Goal: Task Accomplishment & Management: Use online tool/utility

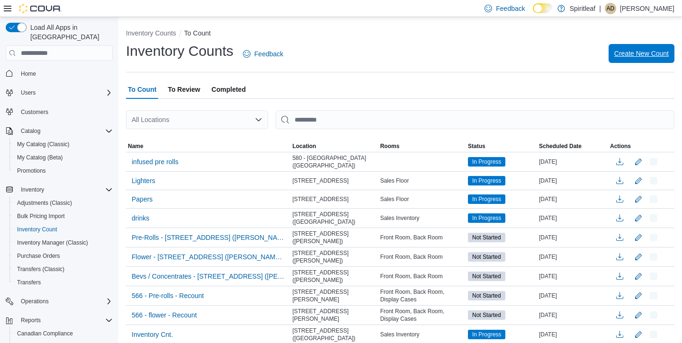
click at [633, 52] on span "Create New Count" at bounding box center [641, 53] width 54 height 9
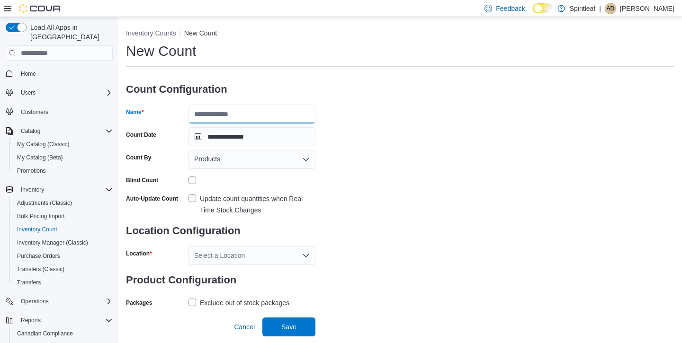
click at [226, 108] on input "Name" at bounding box center [252, 114] width 127 height 19
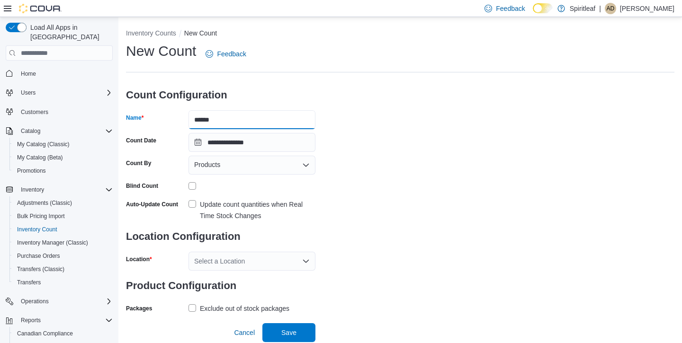
type input "******"
click at [191, 205] on label "Update count quantities when Real Time Stock Changes" at bounding box center [252, 210] width 127 height 23
click at [257, 165] on div "Products" at bounding box center [252, 165] width 127 height 19
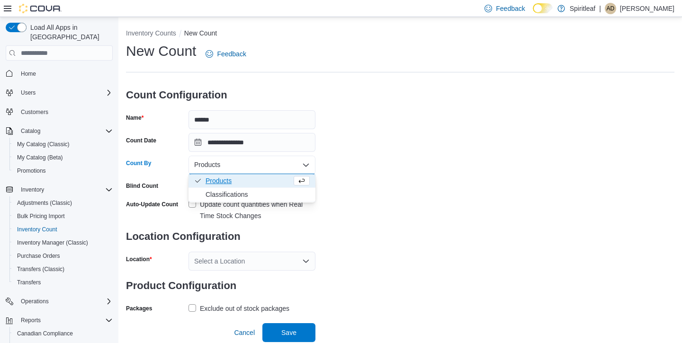
click at [427, 147] on div "**********" at bounding box center [400, 179] width 549 height 274
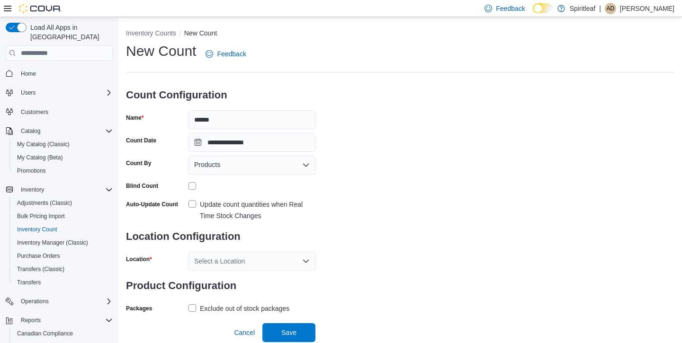
click at [231, 267] on div "Select a Location" at bounding box center [252, 261] width 127 height 19
type input "***"
click at [203, 243] on span "580 - [GEOGRAPHIC_DATA] ([GEOGRAPHIC_DATA])" at bounding box center [252, 243] width 116 height 9
click at [194, 304] on label "Exclude out of stock packages" at bounding box center [239, 308] width 101 height 11
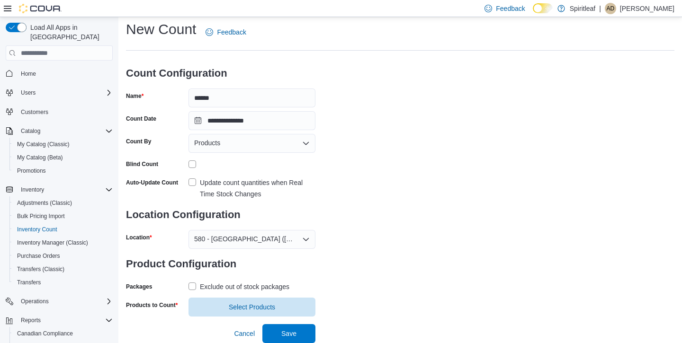
scroll to position [21, 0]
click at [255, 303] on span "Select Products" at bounding box center [252, 307] width 46 height 9
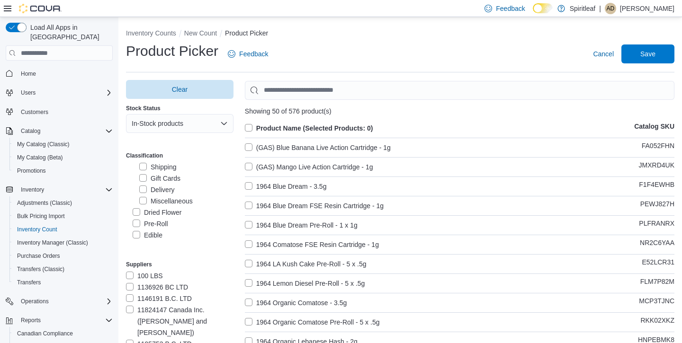
scroll to position [138, 0]
click at [135, 205] on label "Dried Flower" at bounding box center [157, 210] width 49 height 11
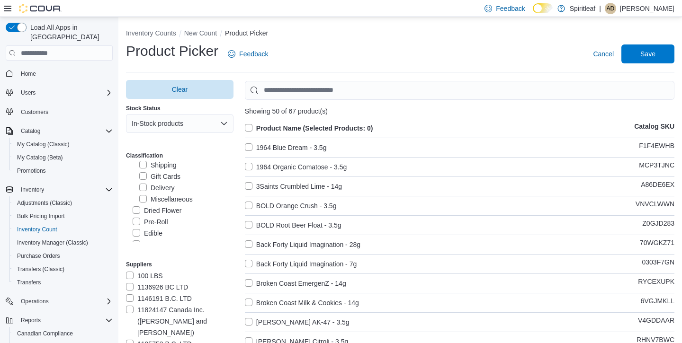
click at [248, 127] on label "Product Name (Selected Products: 0)" at bounding box center [309, 128] width 128 height 11
click at [642, 51] on span "Save" at bounding box center [648, 53] width 15 height 9
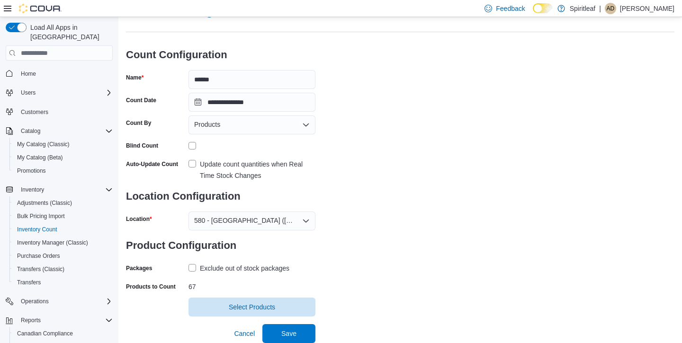
scroll to position [40, 0]
click at [279, 334] on span "Save" at bounding box center [289, 334] width 42 height 19
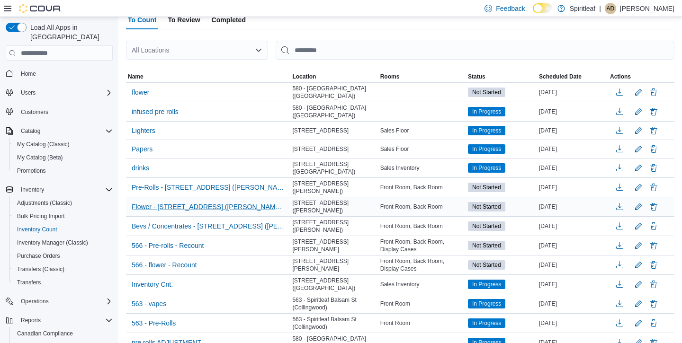
scroll to position [72, 0]
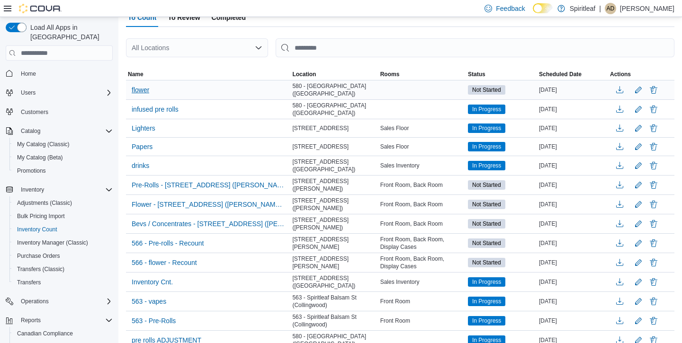
click at [145, 86] on span "flower" at bounding box center [141, 89] width 18 height 9
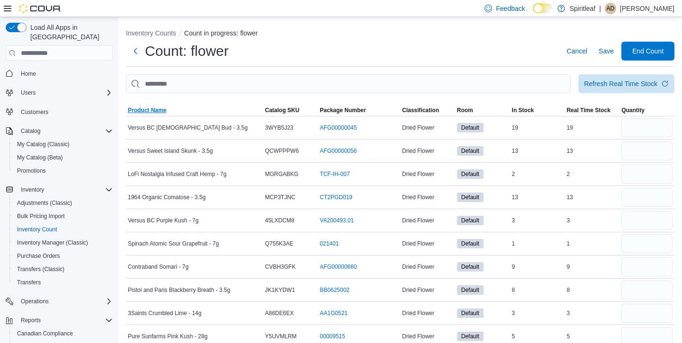
click at [158, 109] on span "Product Name" at bounding box center [147, 111] width 38 height 8
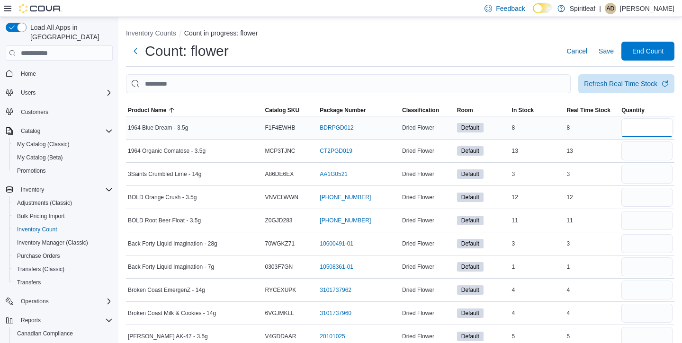
click at [657, 125] on input "number" at bounding box center [647, 127] width 51 height 19
type input "*"
click at [637, 147] on input "number" at bounding box center [647, 151] width 51 height 19
type input "**"
click at [642, 169] on input "number" at bounding box center [647, 174] width 51 height 19
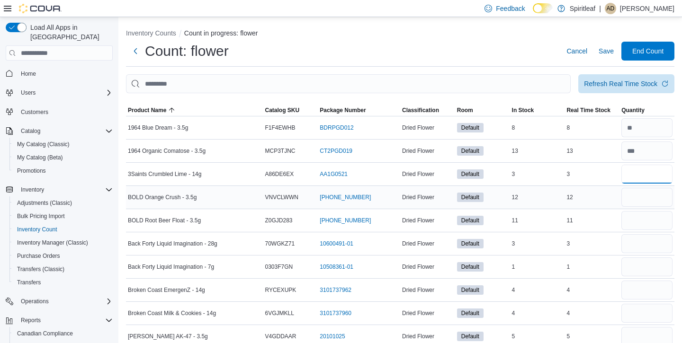
type input "*"
click at [649, 196] on input "number" at bounding box center [647, 197] width 51 height 19
type input "**"
click at [650, 217] on input "number" at bounding box center [647, 220] width 51 height 19
type input "**"
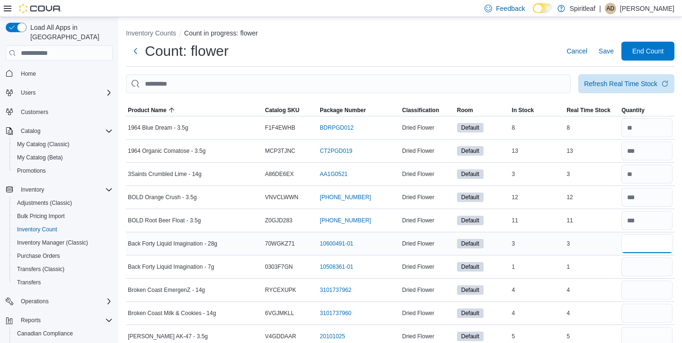
click at [663, 242] on input "number" at bounding box center [647, 244] width 51 height 19
type input "*"
click at [659, 264] on input "number" at bounding box center [647, 267] width 51 height 19
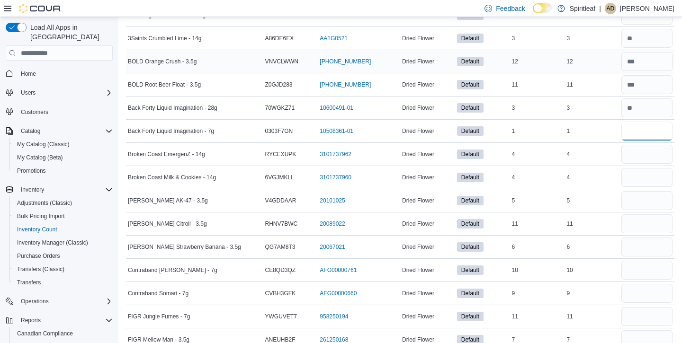
scroll to position [137, 0]
type input "*"
click at [635, 159] on input "number" at bounding box center [647, 153] width 51 height 19
type input "*"
click at [639, 183] on input "number" at bounding box center [647, 176] width 51 height 19
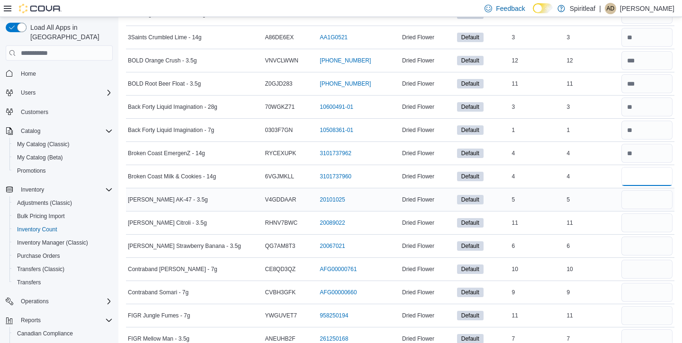
type input "*"
click at [644, 197] on input "number" at bounding box center [647, 199] width 51 height 19
type input "*"
click at [635, 225] on input "number" at bounding box center [647, 223] width 51 height 19
type input "**"
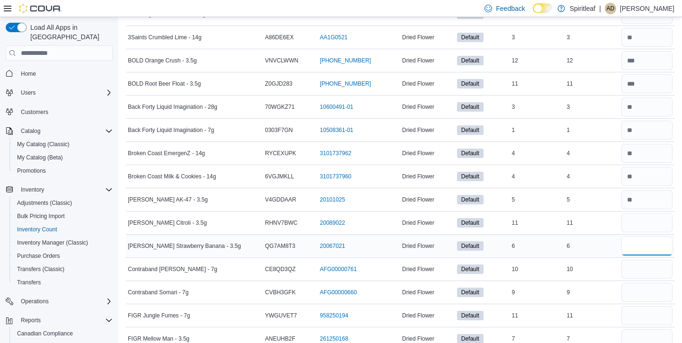
click at [639, 249] on input "number" at bounding box center [647, 246] width 51 height 19
type input "*"
click at [642, 271] on input "number" at bounding box center [647, 269] width 51 height 19
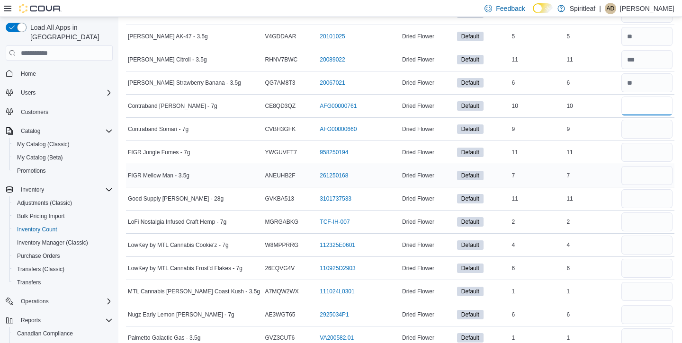
scroll to position [299, 0]
click at [641, 134] on input "number" at bounding box center [647, 130] width 51 height 19
type input "*"
click at [640, 111] on input "number" at bounding box center [647, 107] width 51 height 19
type input "**"
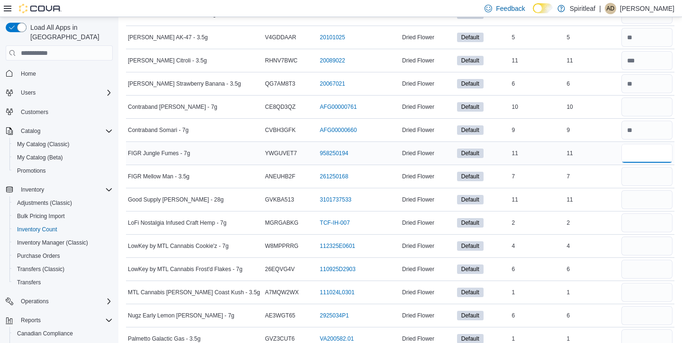
click at [646, 147] on input "number" at bounding box center [647, 153] width 51 height 19
type input "**"
click at [640, 175] on input "number" at bounding box center [647, 176] width 51 height 19
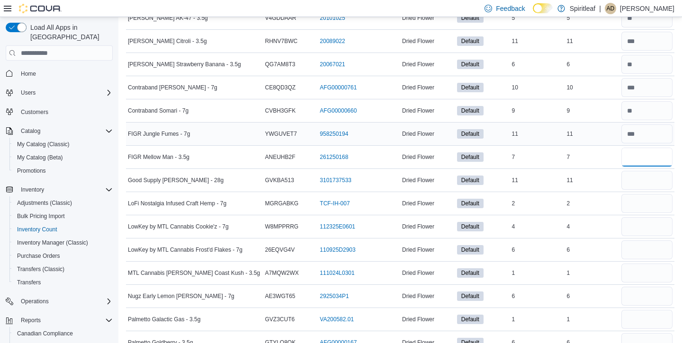
scroll to position [346, 0]
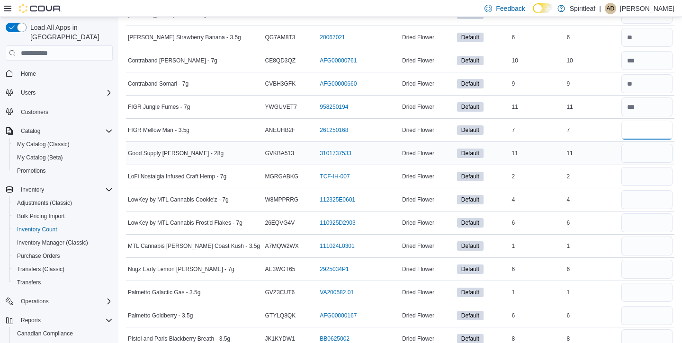
type input "*"
click at [651, 147] on input "number" at bounding box center [647, 153] width 51 height 19
type input "**"
click at [640, 182] on input "number" at bounding box center [647, 176] width 51 height 19
type input "*"
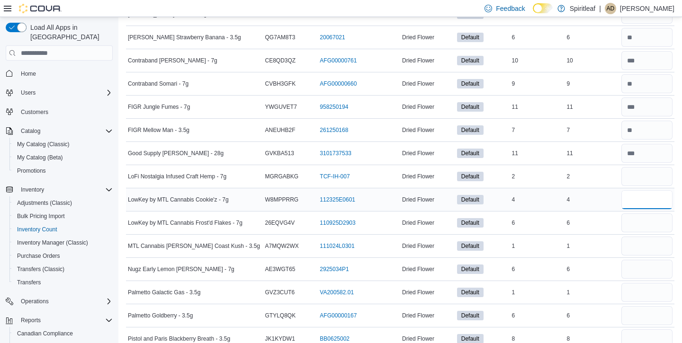
click at [641, 191] on input "number" at bounding box center [647, 199] width 51 height 19
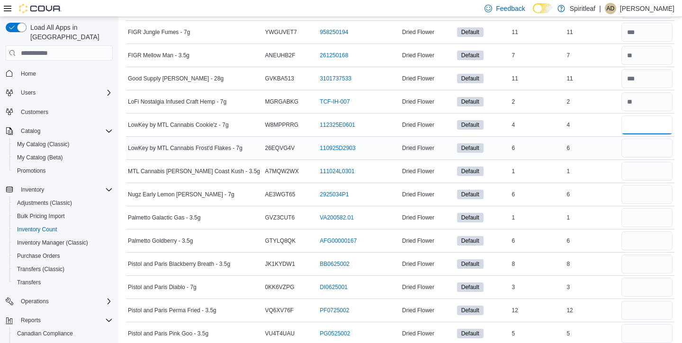
scroll to position [422, 0]
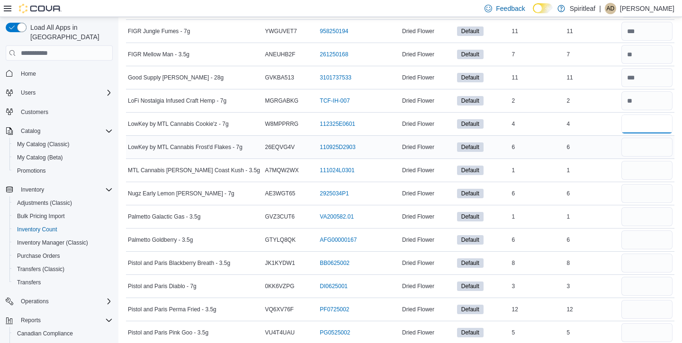
type input "*"
click at [639, 142] on input "number" at bounding box center [647, 147] width 51 height 19
type input "*"
click at [637, 172] on input "number" at bounding box center [647, 170] width 51 height 19
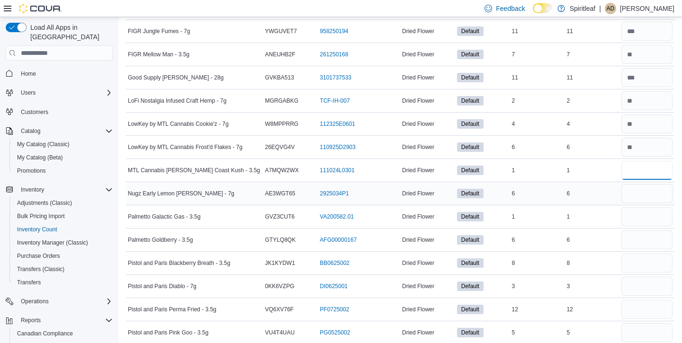
type input "*"
click at [632, 189] on input "number" at bounding box center [647, 193] width 51 height 19
type input "*"
click at [637, 216] on input "number" at bounding box center [647, 217] width 51 height 19
type input "*"
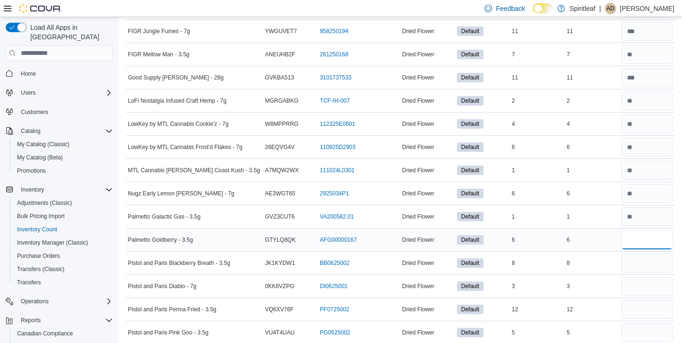
click at [639, 236] on input "number" at bounding box center [647, 240] width 51 height 19
type input "*"
click at [637, 268] on input "number" at bounding box center [647, 263] width 51 height 19
type input "*"
click at [637, 286] on input "number" at bounding box center [647, 286] width 51 height 19
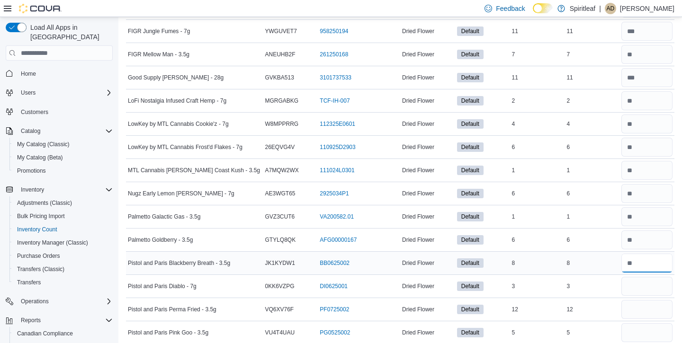
click at [635, 255] on input "number" at bounding box center [647, 263] width 51 height 19
type input "*"
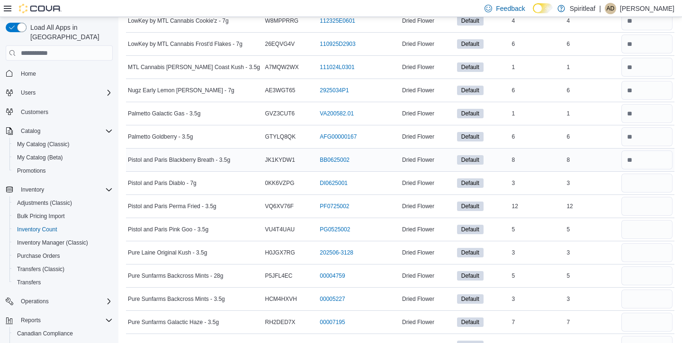
scroll to position [526, 0]
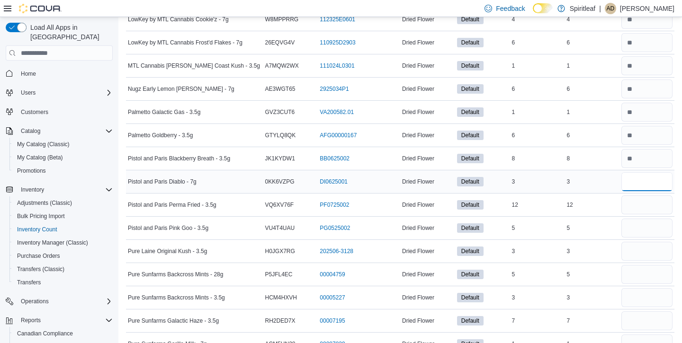
click at [645, 179] on input "number" at bounding box center [647, 181] width 51 height 19
type input "*"
click at [650, 201] on input "number" at bounding box center [647, 205] width 51 height 19
type input "**"
click at [651, 236] on input "number" at bounding box center [647, 228] width 51 height 19
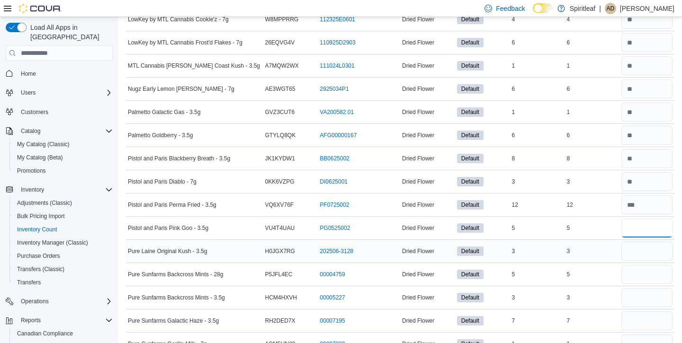
type input "*"
click at [652, 252] on input "number" at bounding box center [647, 251] width 51 height 19
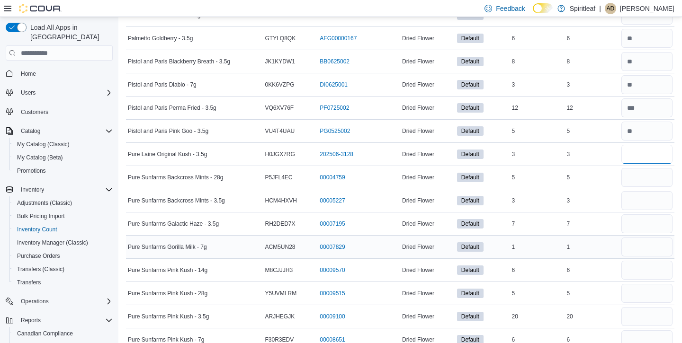
scroll to position [637, 0]
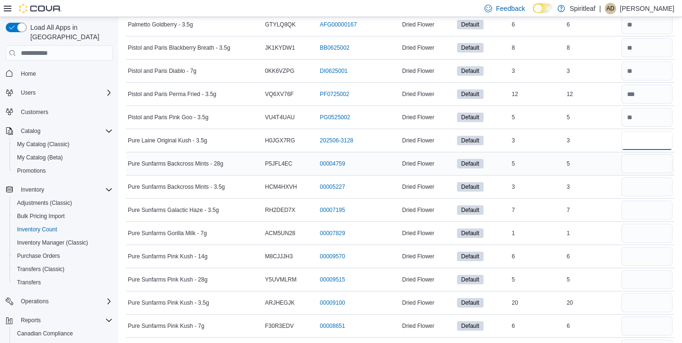
type input "*"
click at [648, 165] on input "number" at bounding box center [647, 163] width 51 height 19
type input "*"
click at [646, 182] on input "number" at bounding box center [647, 187] width 51 height 19
type input "*"
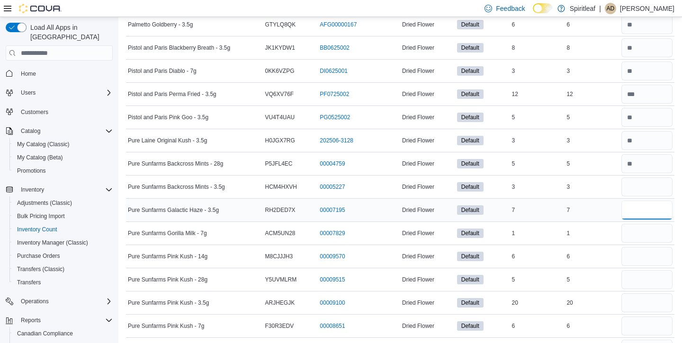
click at [643, 219] on input "number" at bounding box center [647, 210] width 51 height 19
type input "*"
click at [642, 237] on input "number" at bounding box center [647, 233] width 51 height 19
type input "*"
click at [645, 256] on input "number" at bounding box center [647, 256] width 51 height 19
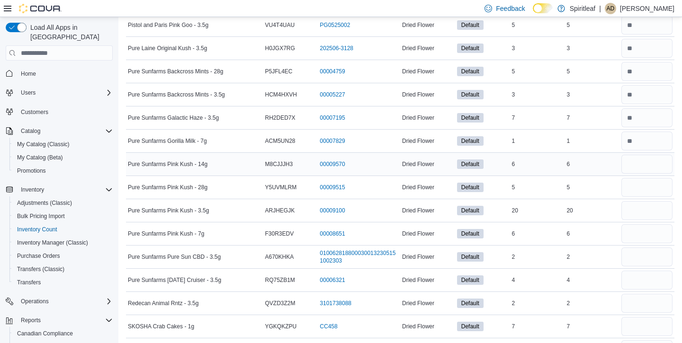
scroll to position [730, 0]
click at [648, 161] on input "number" at bounding box center [647, 163] width 51 height 19
type input "*"
click at [646, 184] on input "number" at bounding box center [647, 187] width 51 height 19
type input "*"
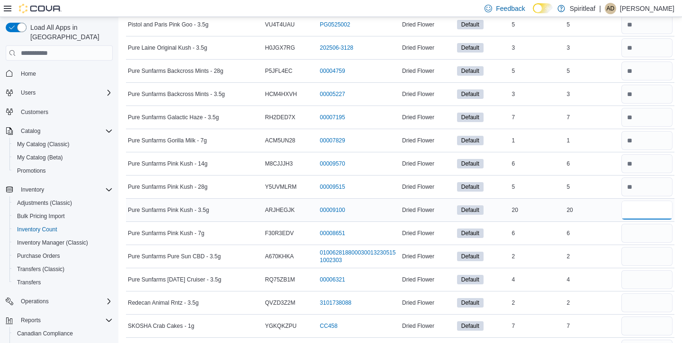
click at [638, 208] on input "number" at bounding box center [647, 210] width 51 height 19
type input "**"
click at [635, 234] on input "number" at bounding box center [647, 233] width 51 height 19
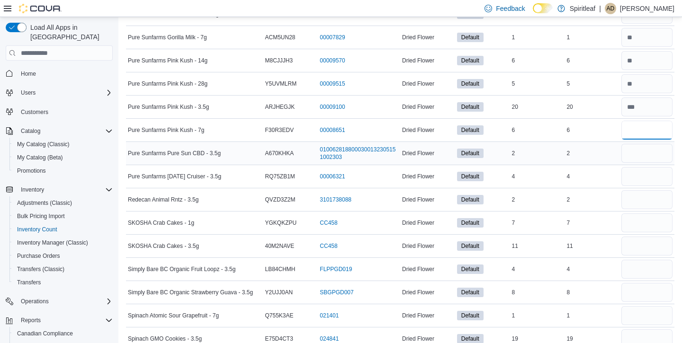
scroll to position [847, 0]
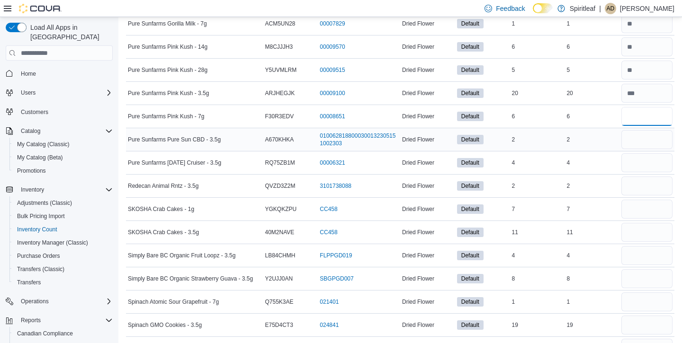
type input "*"
click at [632, 145] on input "number" at bounding box center [647, 139] width 51 height 19
type input "*"
click at [644, 161] on input "number" at bounding box center [647, 162] width 51 height 19
type input "*"
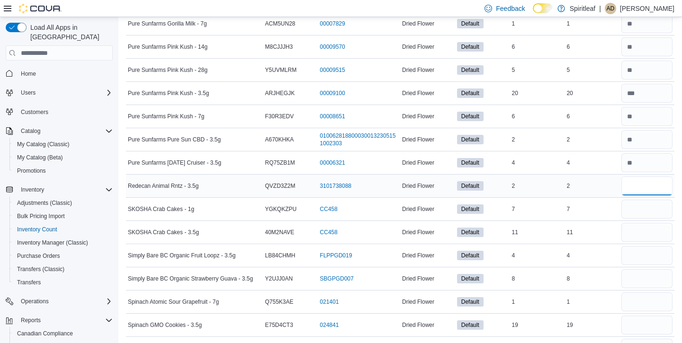
click at [641, 190] on input "number" at bounding box center [647, 186] width 51 height 19
type input "*"
click at [646, 208] on input "number" at bounding box center [647, 209] width 51 height 19
type input "*"
click at [650, 232] on input "number" at bounding box center [647, 232] width 51 height 19
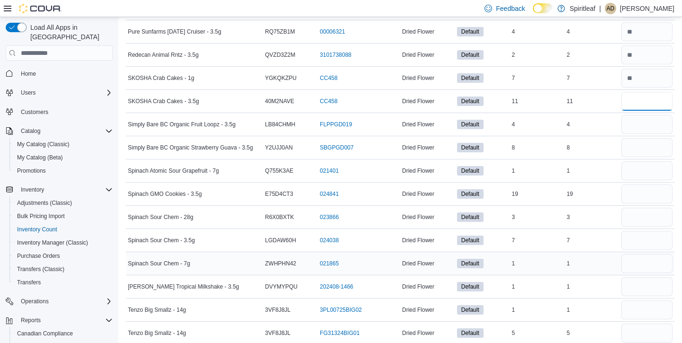
scroll to position [998, 0]
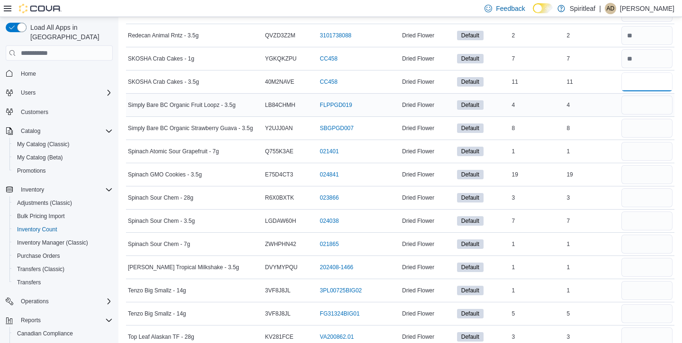
type input "**"
click at [643, 106] on input "number" at bounding box center [647, 105] width 51 height 19
type input "*"
click at [653, 123] on input "number" at bounding box center [647, 128] width 51 height 19
type input "*"
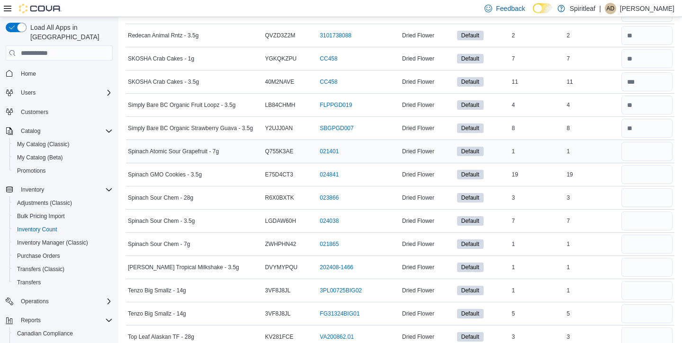
click at [652, 141] on div at bounding box center [647, 151] width 55 height 23
click at [650, 153] on input "number" at bounding box center [647, 151] width 51 height 19
type input "*"
click at [652, 172] on input "number" at bounding box center [647, 174] width 51 height 19
type input "**"
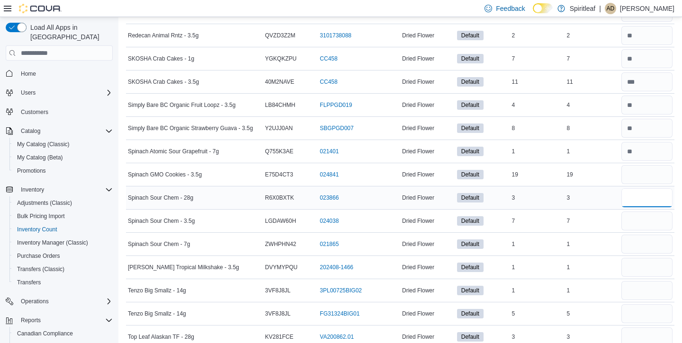
click at [653, 195] on input "number" at bounding box center [647, 198] width 51 height 19
type input "*"
click at [654, 217] on input "number" at bounding box center [647, 221] width 51 height 19
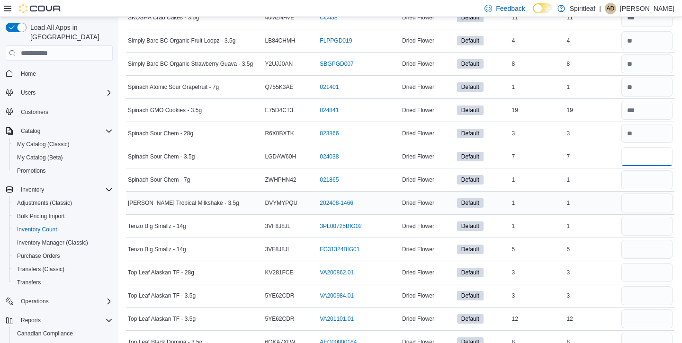
scroll to position [1071, 0]
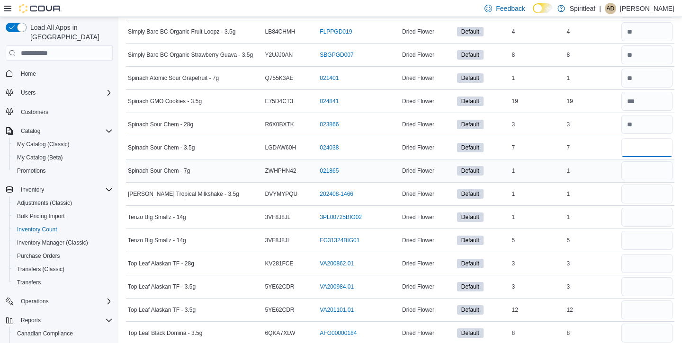
type input "*"
click at [656, 174] on input "number" at bounding box center [647, 171] width 51 height 19
type input "*"
click at [654, 191] on input "number" at bounding box center [647, 194] width 51 height 19
type input "*"
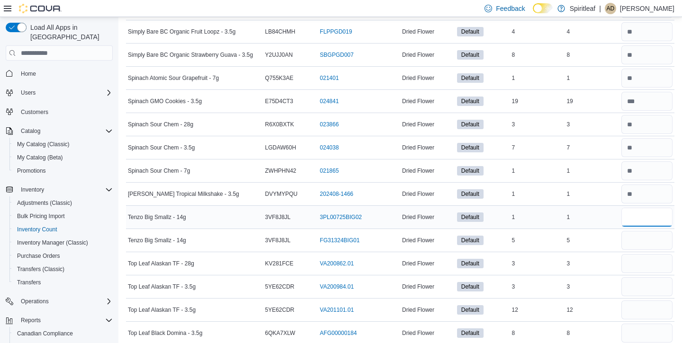
click at [652, 217] on input "number" at bounding box center [647, 217] width 51 height 19
type input "*"
click at [652, 237] on input "number" at bounding box center [647, 240] width 51 height 19
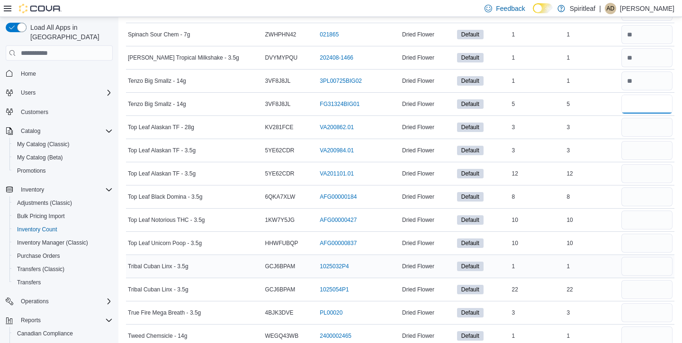
scroll to position [1208, 0]
type input "*"
click at [648, 124] on input "number" at bounding box center [647, 126] width 51 height 19
type input "*"
click at [651, 149] on input "number" at bounding box center [647, 150] width 51 height 19
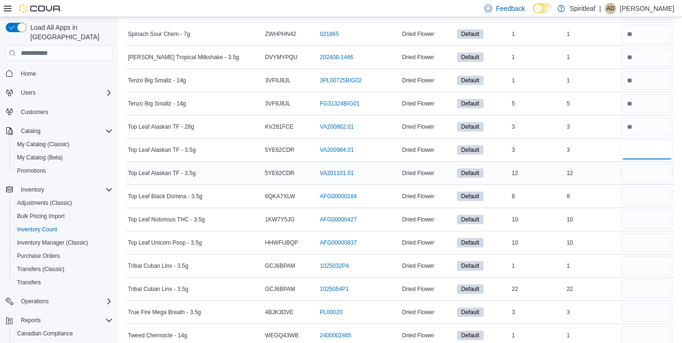
type input "*"
click at [653, 168] on input "number" at bounding box center [647, 173] width 51 height 19
type input "**"
click at [654, 194] on input "number" at bounding box center [647, 196] width 51 height 19
type input "*"
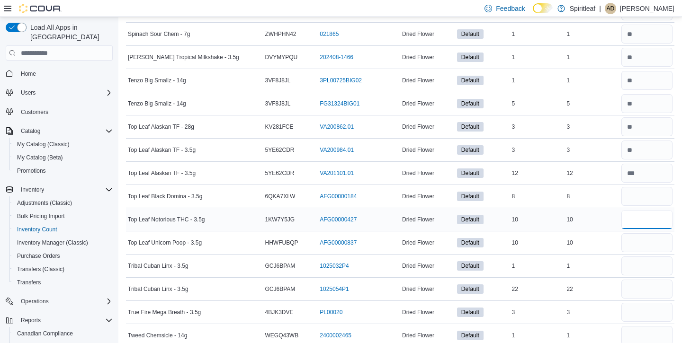
click at [655, 215] on input "number" at bounding box center [647, 219] width 51 height 19
type input "**"
click at [649, 242] on input "number" at bounding box center [647, 243] width 51 height 19
type input "**"
click at [648, 261] on input "number" at bounding box center [647, 266] width 51 height 19
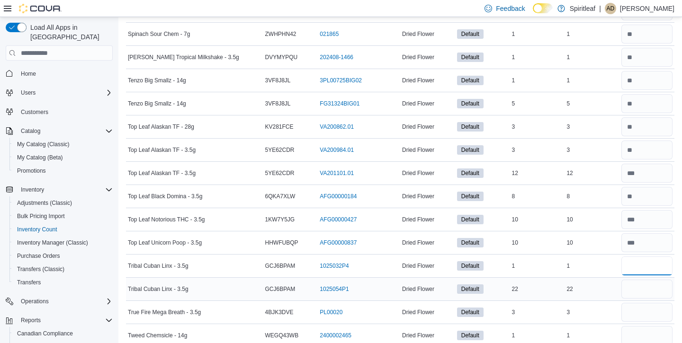
type input "*"
click at [650, 299] on input "number" at bounding box center [647, 289] width 51 height 19
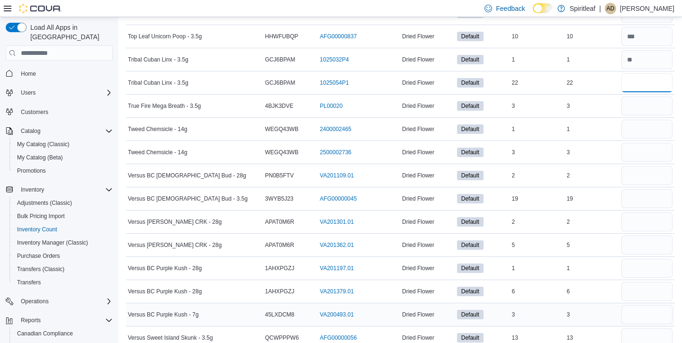
scroll to position [1416, 0]
type input "**"
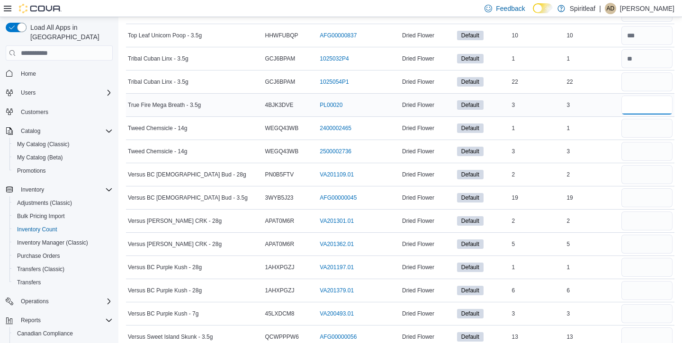
click at [651, 107] on input "number" at bounding box center [647, 105] width 51 height 19
type input "*"
click at [650, 133] on input "number" at bounding box center [647, 128] width 51 height 19
type input "*"
click at [652, 146] on input "number" at bounding box center [647, 151] width 51 height 19
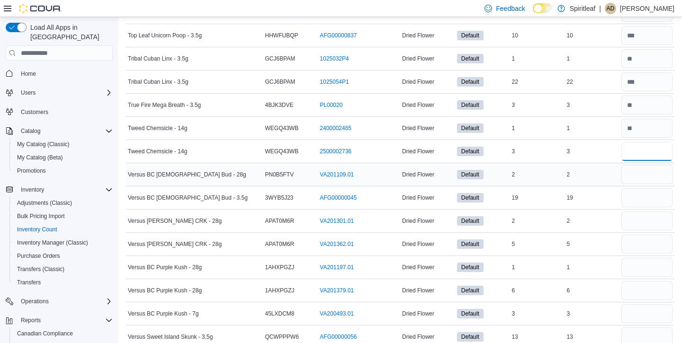
type input "*"
click at [651, 174] on input "number" at bounding box center [647, 174] width 51 height 19
type input "*"
click at [654, 198] on input "number" at bounding box center [647, 198] width 51 height 19
type input "**"
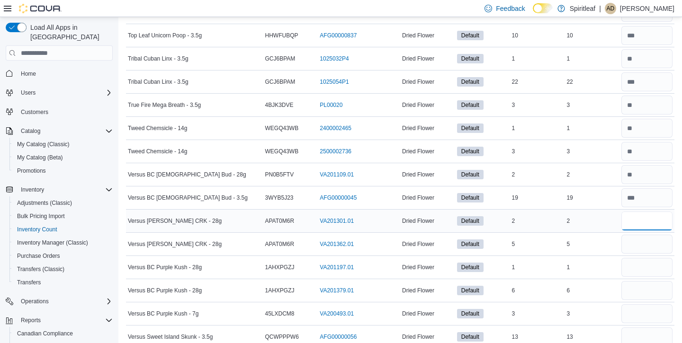
click at [654, 219] on input "number" at bounding box center [647, 221] width 51 height 19
type input "*"
click at [654, 240] on input "number" at bounding box center [647, 244] width 51 height 19
type input "*"
click at [654, 261] on input "number" at bounding box center [647, 267] width 51 height 19
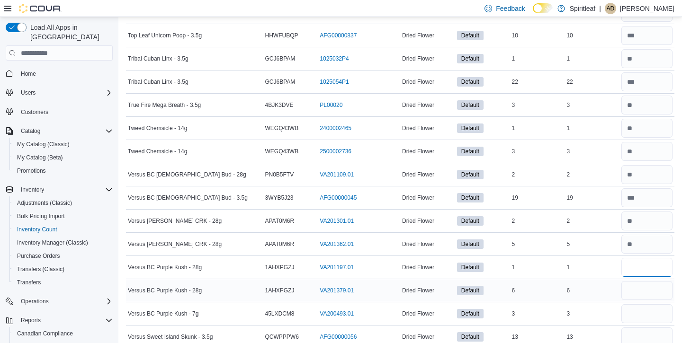
type input "*"
click at [646, 290] on input "number" at bounding box center [647, 290] width 51 height 19
type input "*"
click at [645, 305] on input "number" at bounding box center [647, 314] width 51 height 19
type input "*"
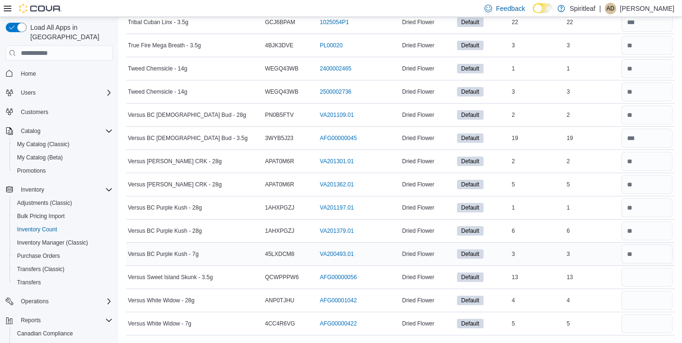
scroll to position [1475, 0]
click at [637, 271] on input "number" at bounding box center [647, 277] width 51 height 19
type input "**"
click at [633, 292] on input "number" at bounding box center [647, 300] width 51 height 19
type input "*"
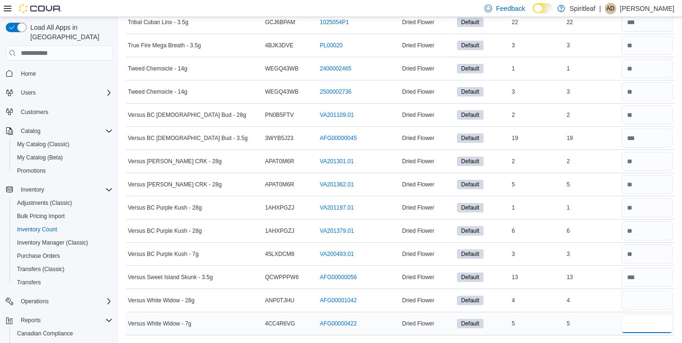
click at [633, 319] on input "number" at bounding box center [647, 324] width 51 height 19
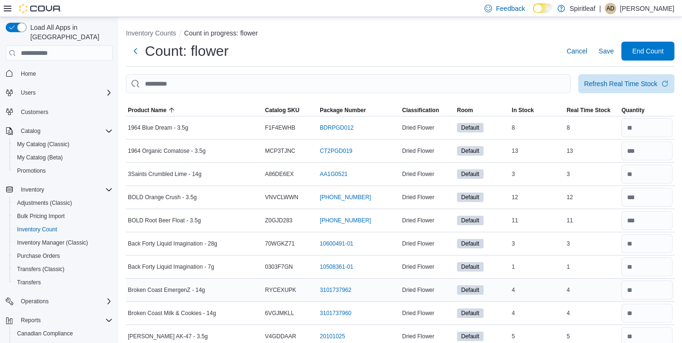
scroll to position [0, 0]
type input "*"
click at [608, 52] on span "Save" at bounding box center [606, 50] width 15 height 9
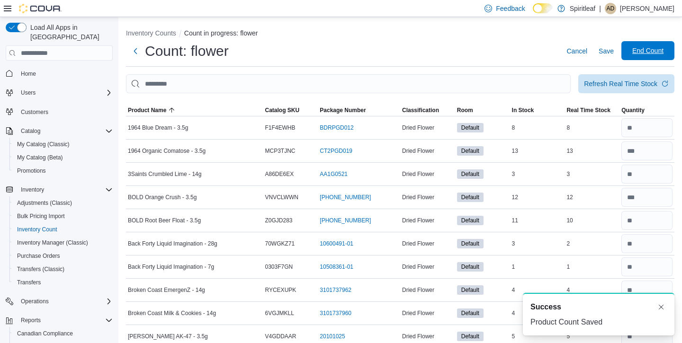
click at [659, 54] on span "End Count" at bounding box center [647, 50] width 31 height 9
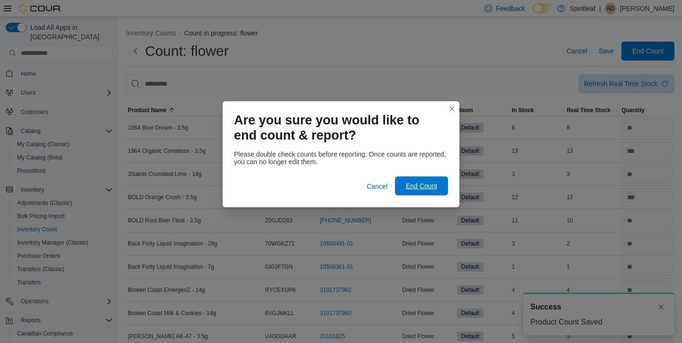
click at [422, 182] on span "End Count" at bounding box center [421, 185] width 31 height 9
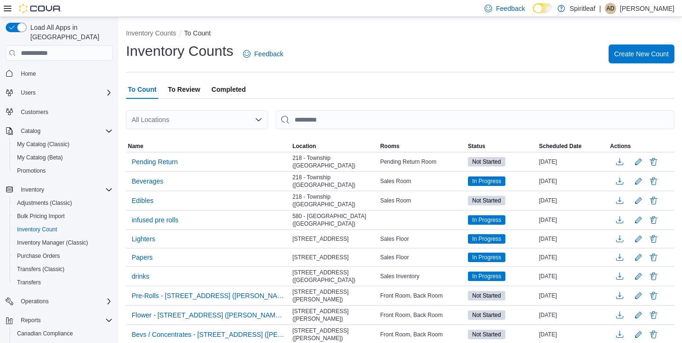
click at [178, 88] on span "To Review" at bounding box center [184, 89] width 32 height 19
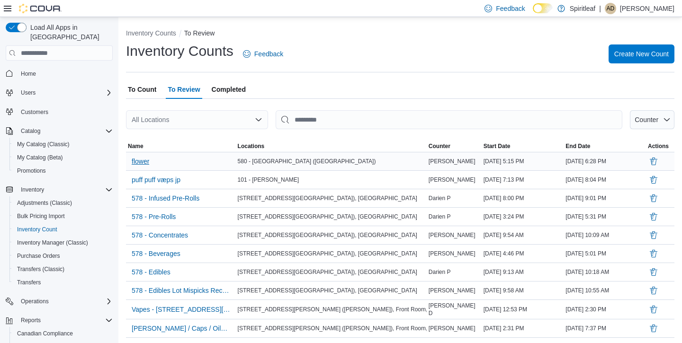
click at [137, 160] on span "flower" at bounding box center [141, 161] width 18 height 9
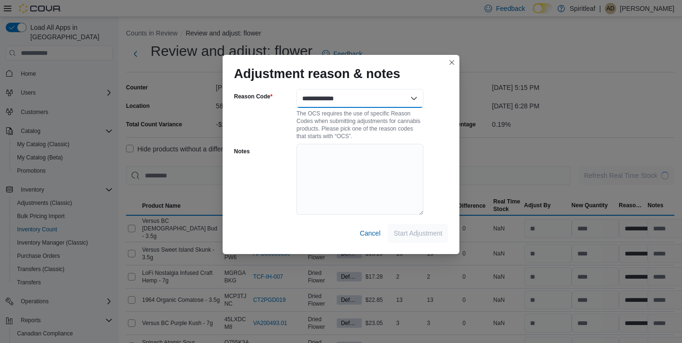
click at [399, 97] on select "**********" at bounding box center [360, 98] width 127 height 19
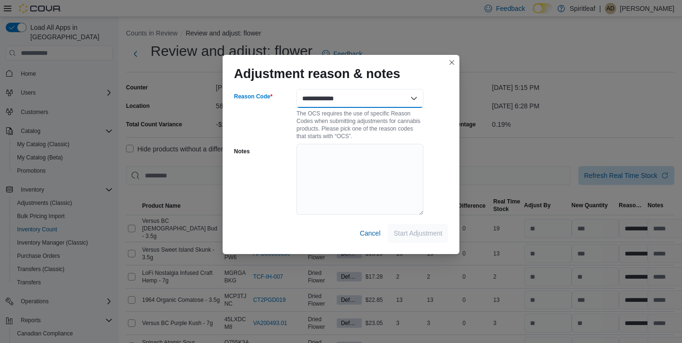
select select "**********"
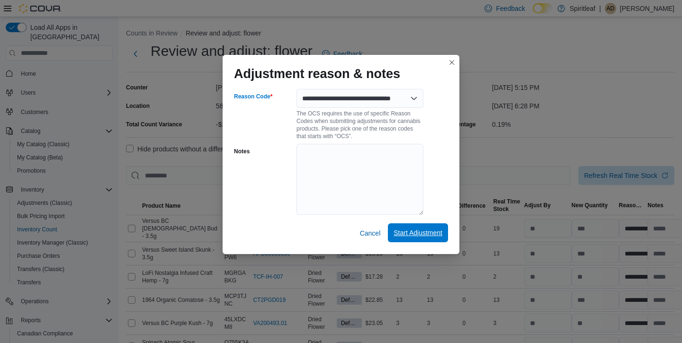
click at [411, 231] on span "Start Adjustment" at bounding box center [418, 232] width 49 height 9
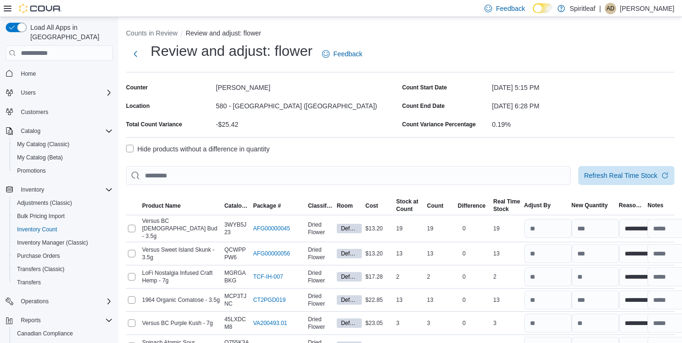
select select "**********"
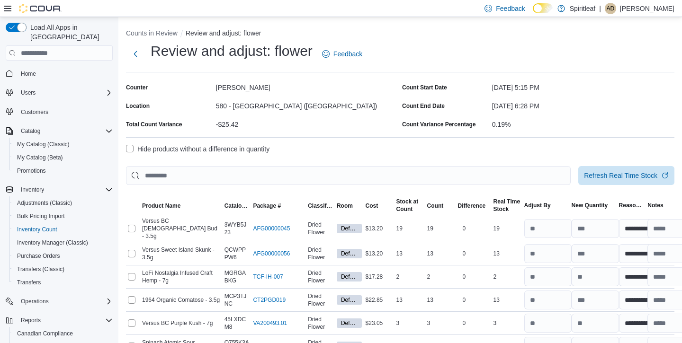
select select "**********"
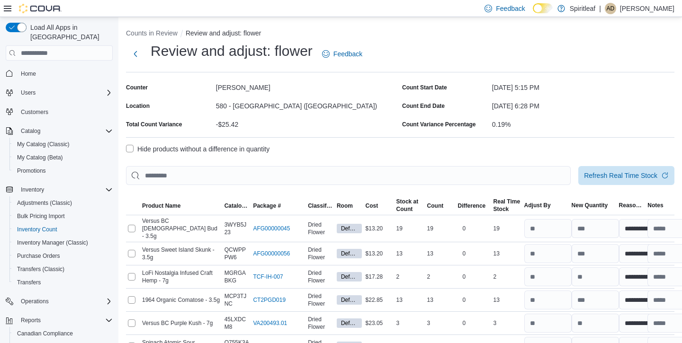
select select "**********"
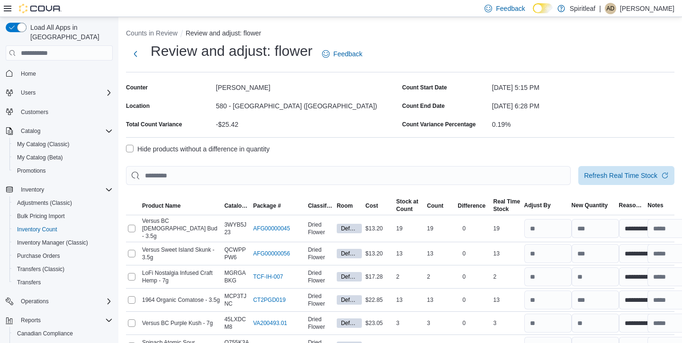
select select "**********"
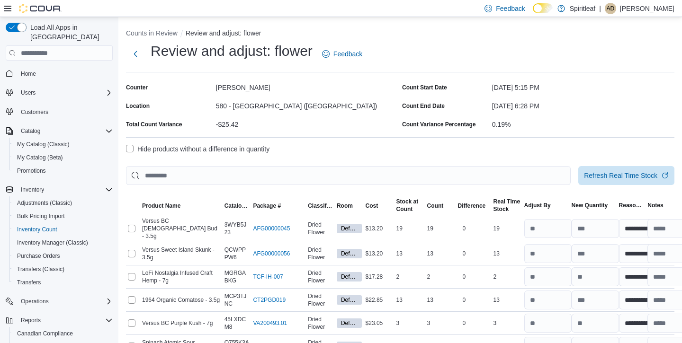
select select "**********"
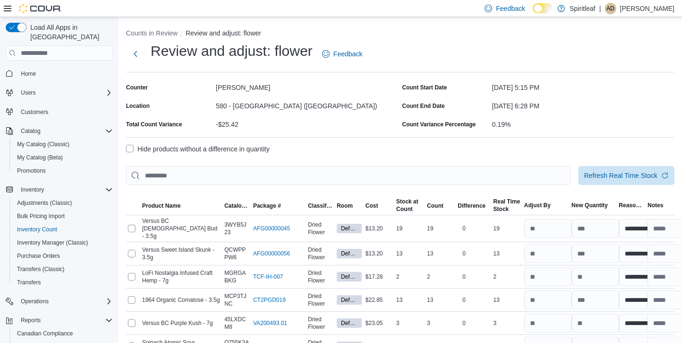
select select "**********"
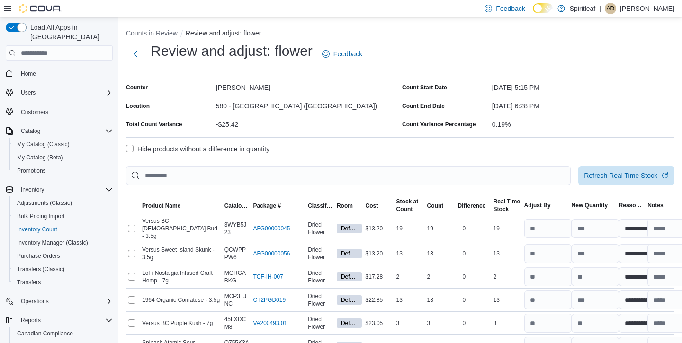
select select "**********"
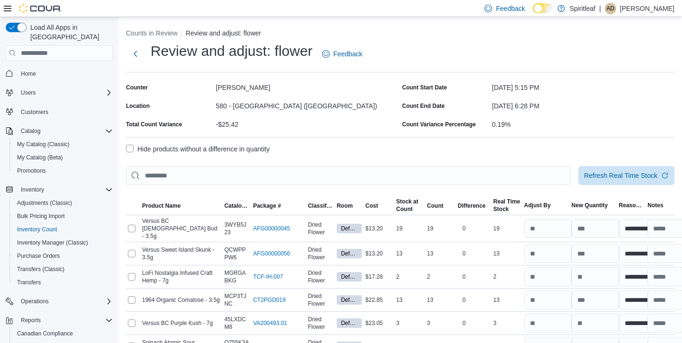
select select "**********"
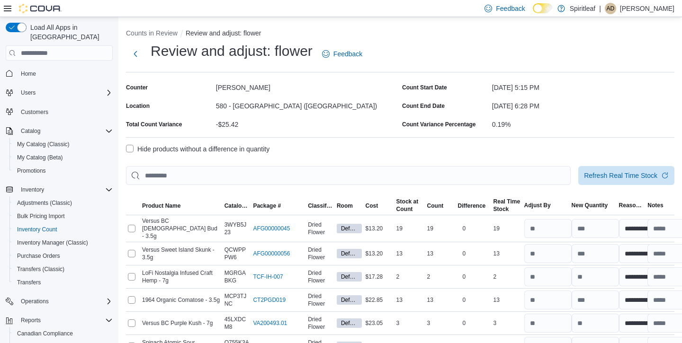
select select "**********"
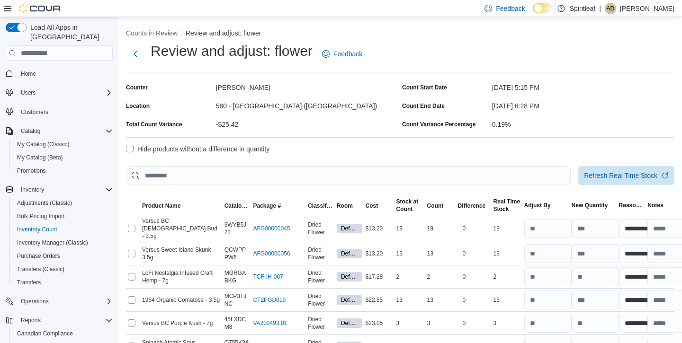
select select "**********"
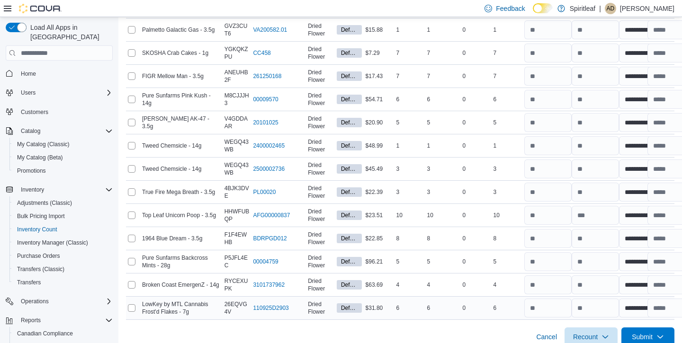
scroll to position [1600, 0]
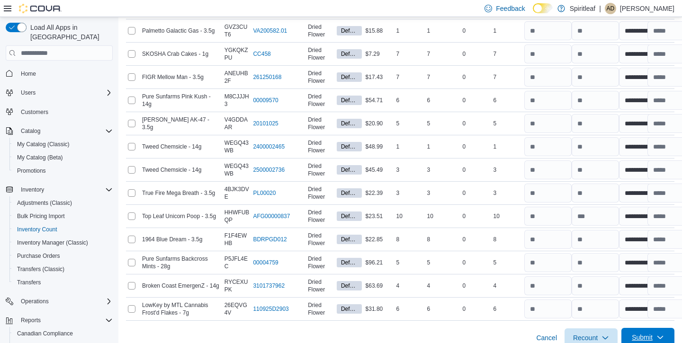
click at [651, 333] on span "Submit" at bounding box center [642, 337] width 21 height 9
click at [618, 288] on span "Submit Adjustments" at bounding box center [618, 284] width 59 height 9
